Goal: Information Seeking & Learning: Find specific fact

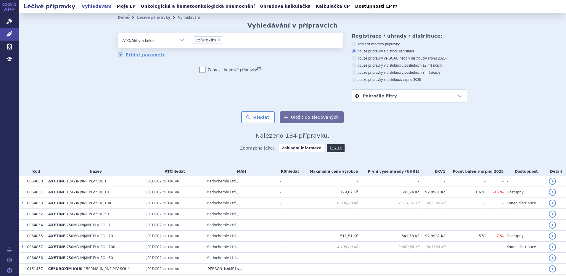
scroll to position [1006, 0]
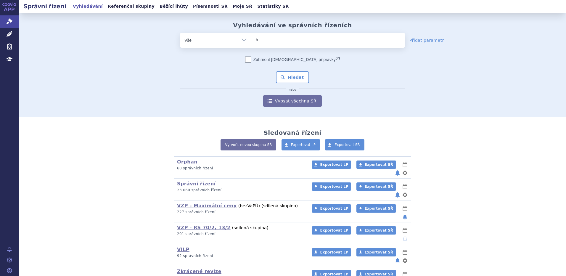
type input "he"
type input "her"
type input "hercep"
type input "hercepti"
type input "herceptin"
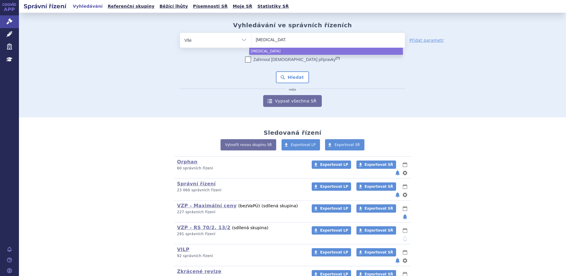
select select "[MEDICAL_DATA]"
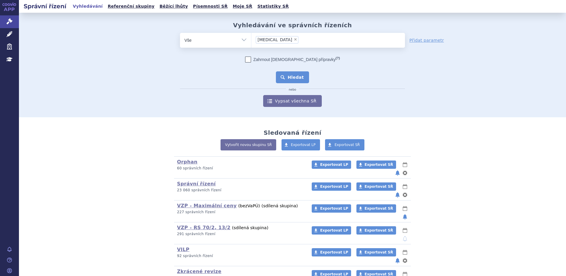
click at [294, 78] on button "Hledat" at bounding box center [292, 77] width 33 height 12
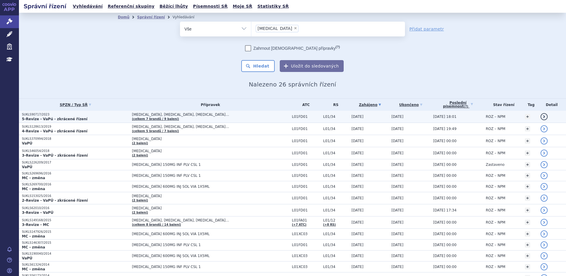
click at [53, 118] on strong "5-Revize - VaPú - zkrácené řízení" at bounding box center [54, 119] width 65 height 4
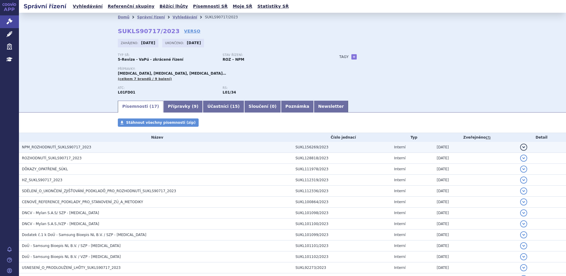
click at [62, 146] on span "NPM_ROZHODNUTÍ_SUKLS90717_2023" at bounding box center [56, 147] width 69 height 4
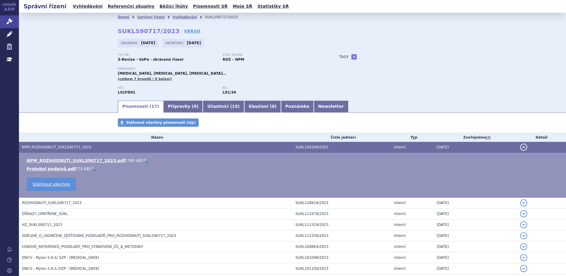
click at [143, 160] on link "🔍" at bounding box center [145, 160] width 5 height 5
